Goal: Check status: Check status

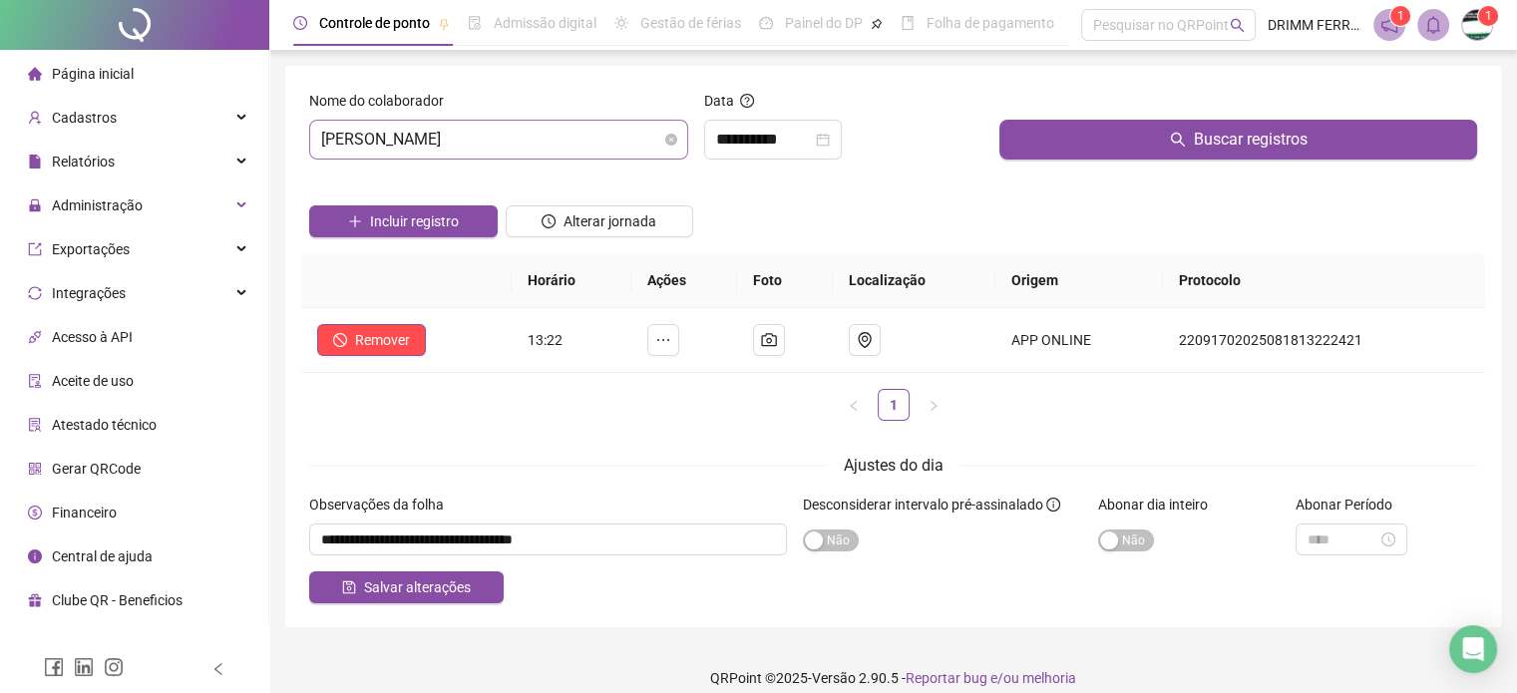
click at [517, 131] on span "[PERSON_NAME]" at bounding box center [498, 140] width 355 height 38
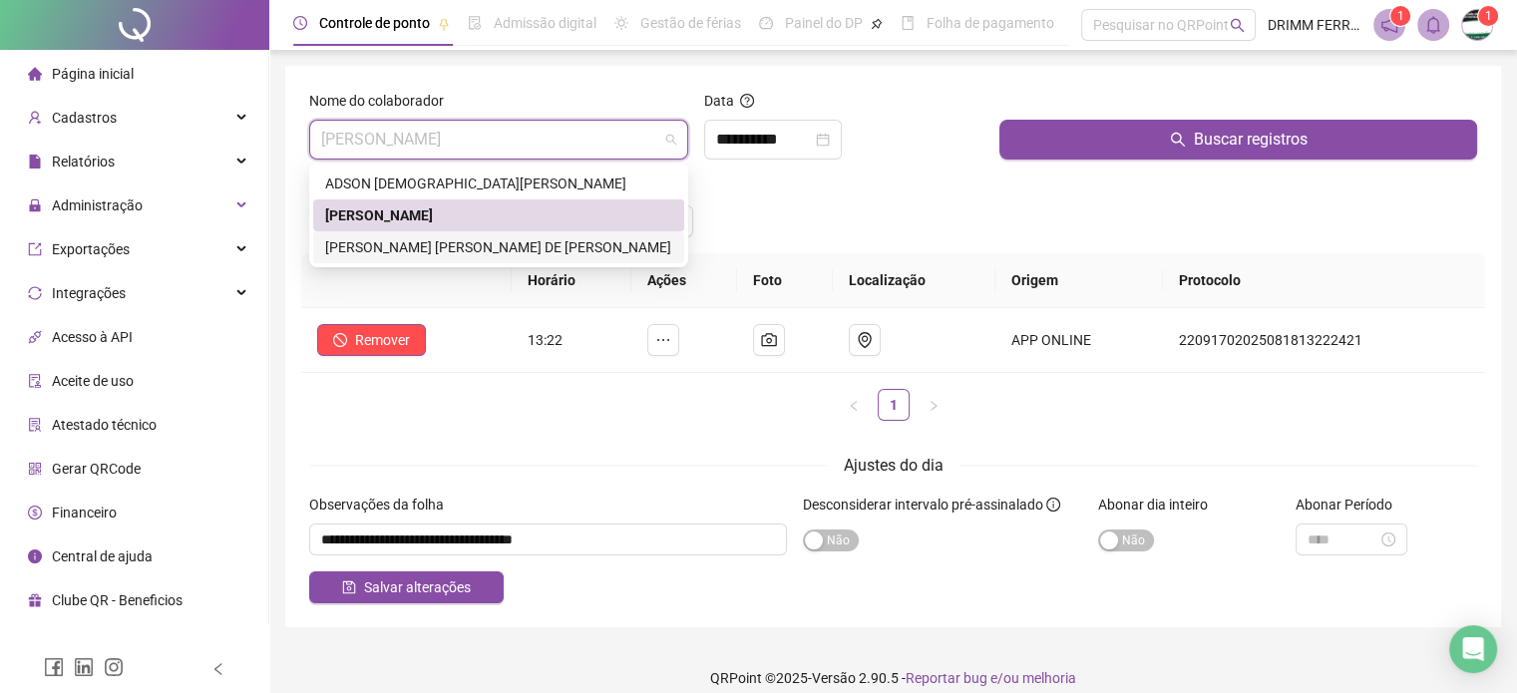
click at [365, 245] on div "[PERSON_NAME] [PERSON_NAME] DE [PERSON_NAME]" at bounding box center [498, 247] width 347 height 22
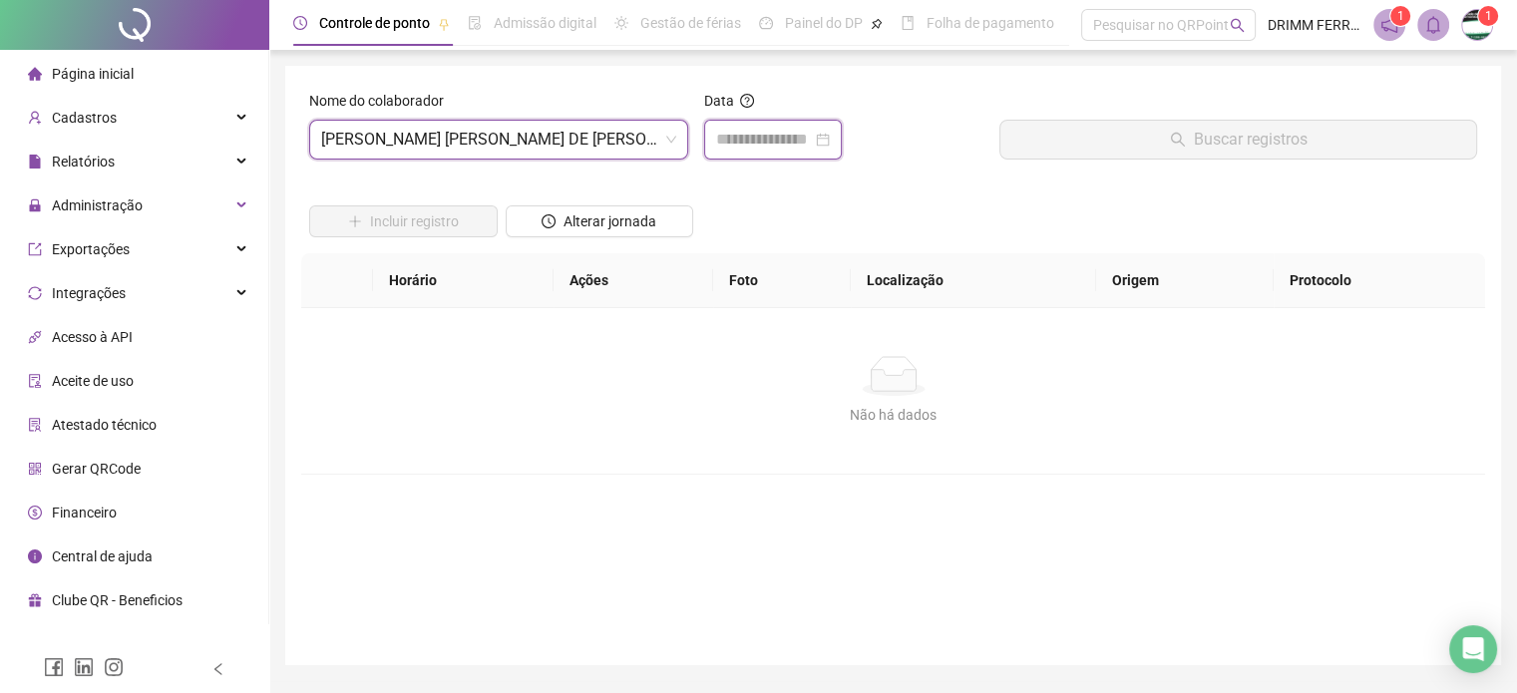
click at [723, 146] on input at bounding box center [764, 140] width 96 height 24
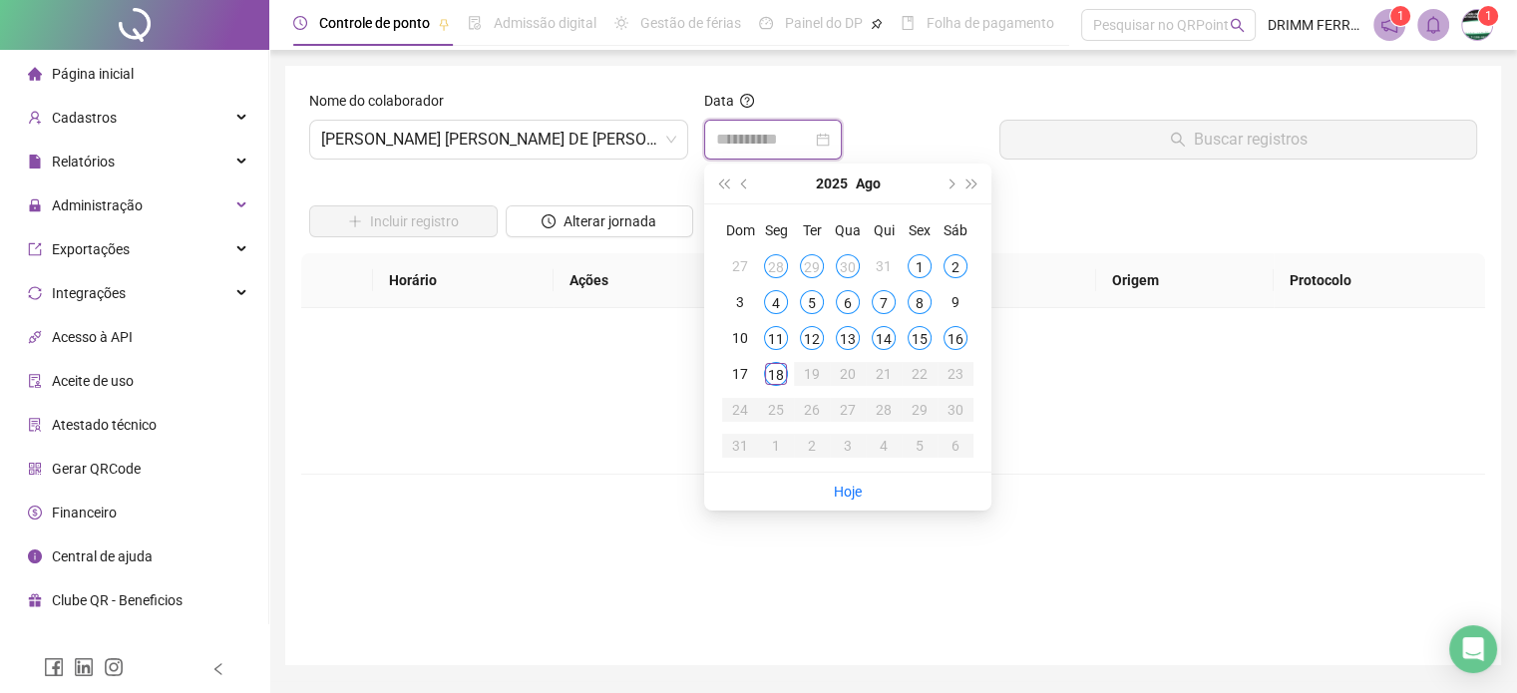
type input "**********"
click at [963, 339] on div "16" at bounding box center [955, 338] width 24 height 24
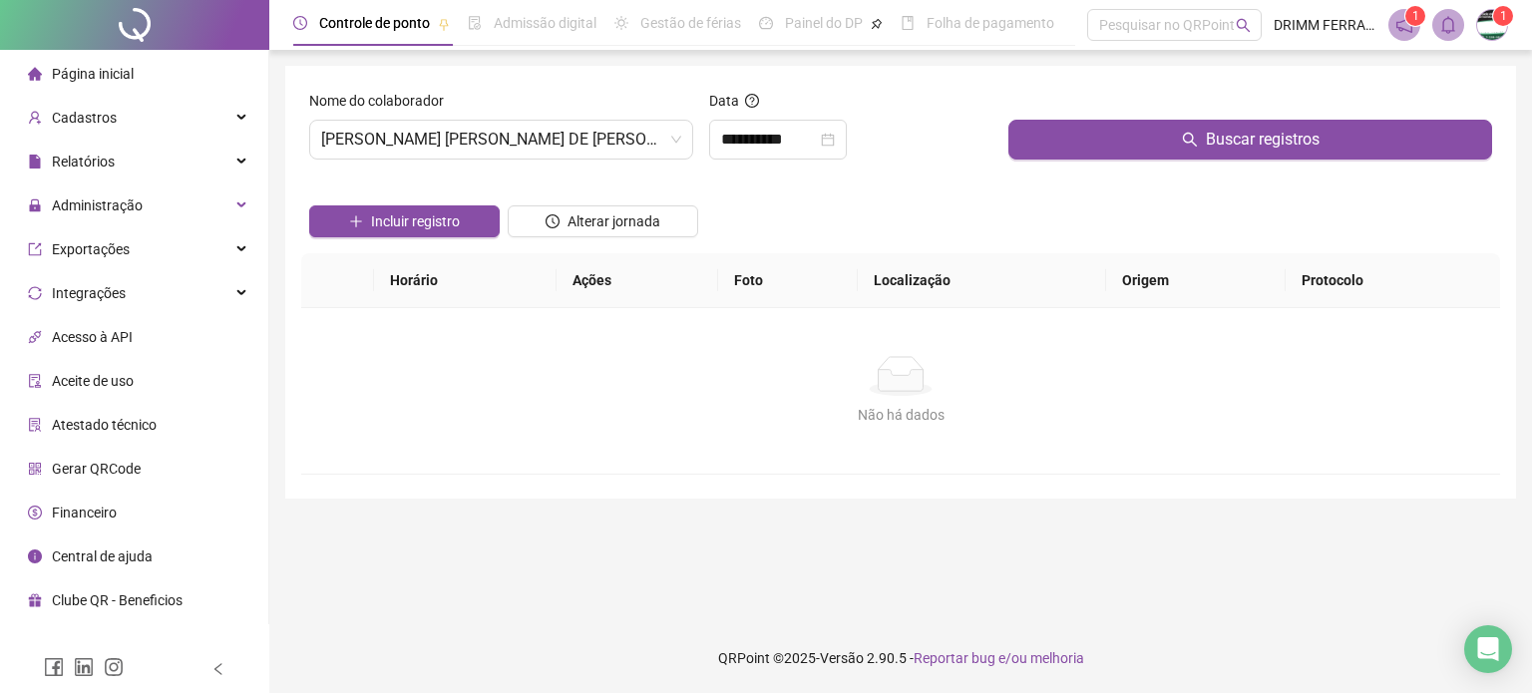
click at [1121, 115] on div at bounding box center [1250, 105] width 484 height 30
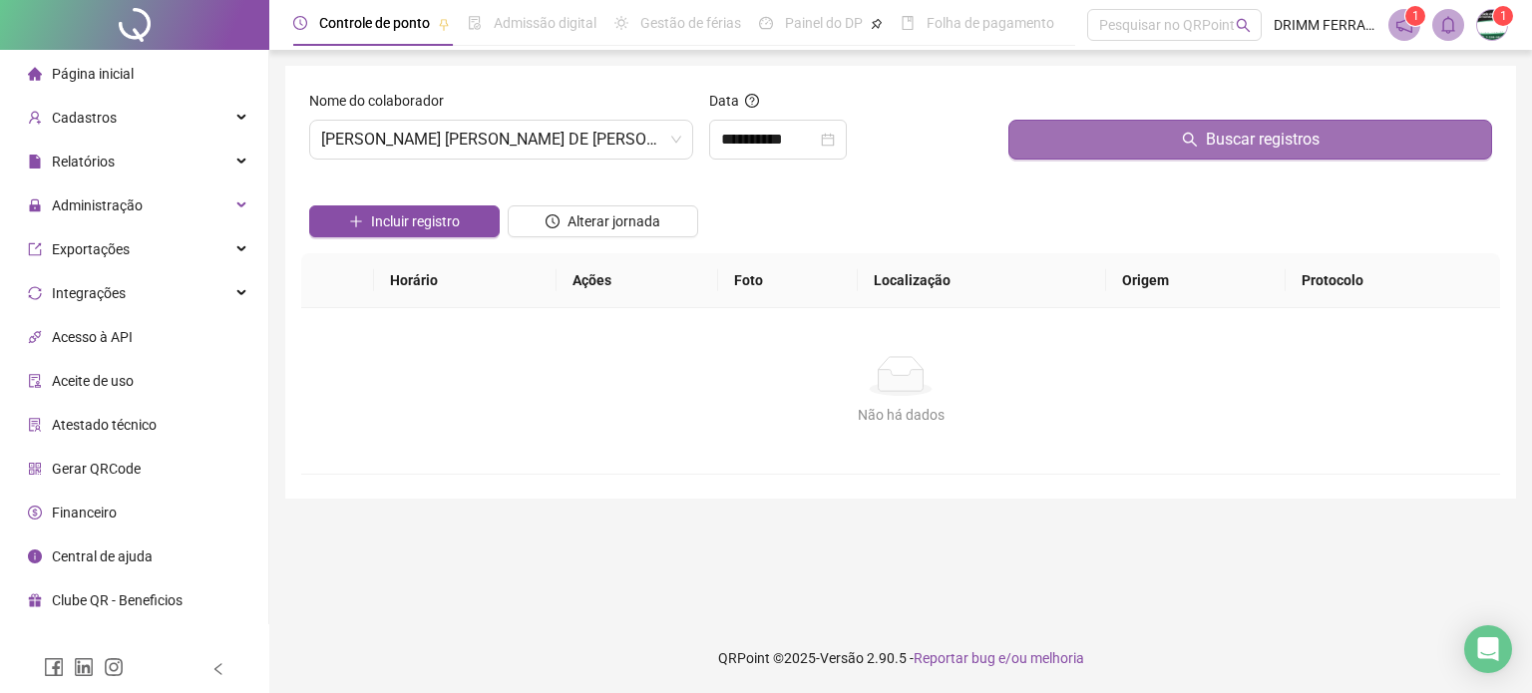
click at [1117, 143] on button "Buscar registros" at bounding box center [1250, 140] width 484 height 40
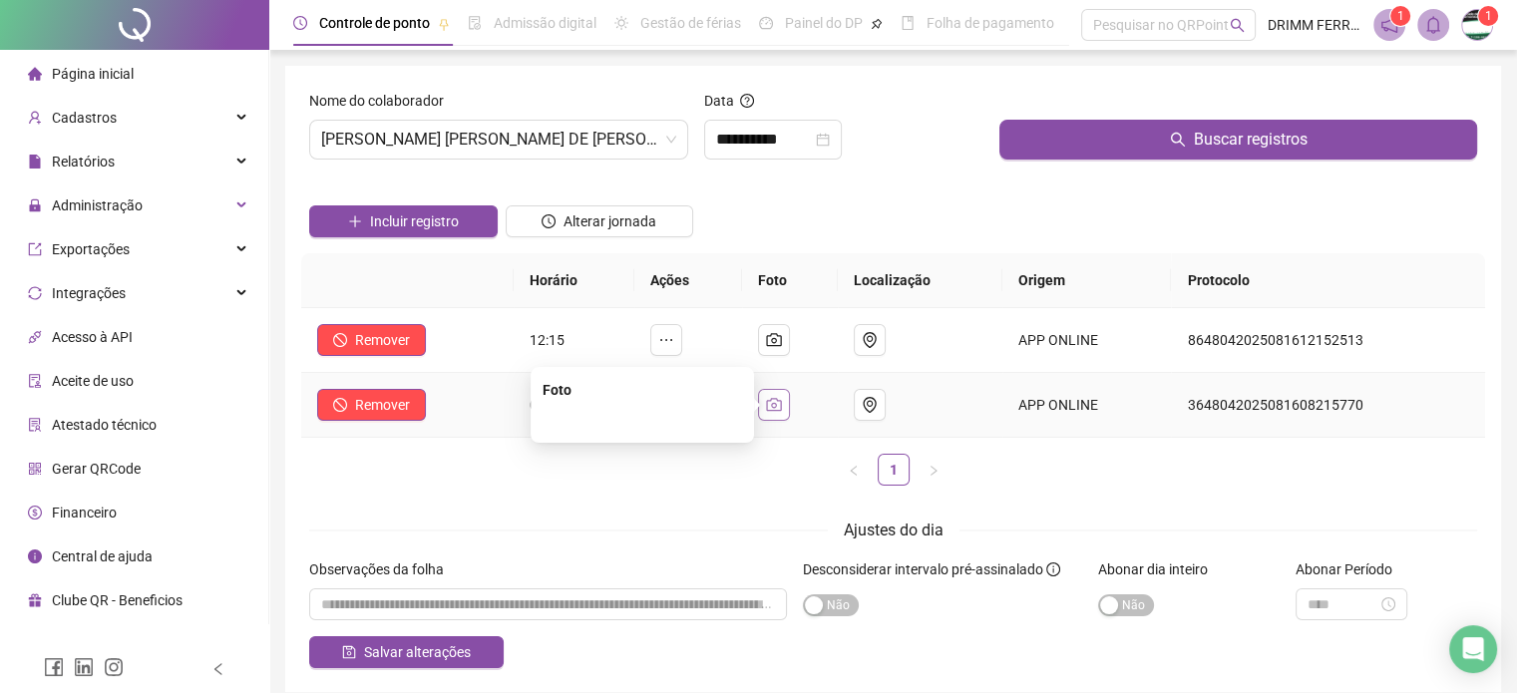
click at [782, 401] on icon "camera" at bounding box center [774, 405] width 16 height 16
click at [782, 333] on icon "camera" at bounding box center [774, 340] width 16 height 16
